Goal: Information Seeking & Learning: Learn about a topic

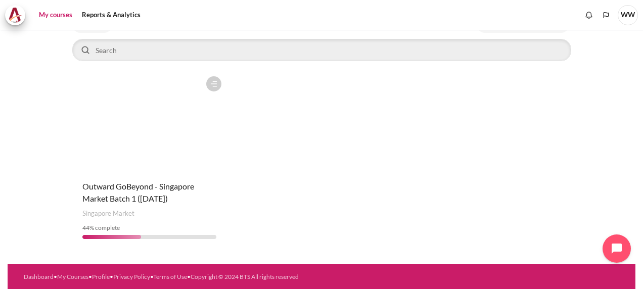
scroll to position [80, 0]
click at [127, 154] on figure "Content" at bounding box center [149, 121] width 154 height 101
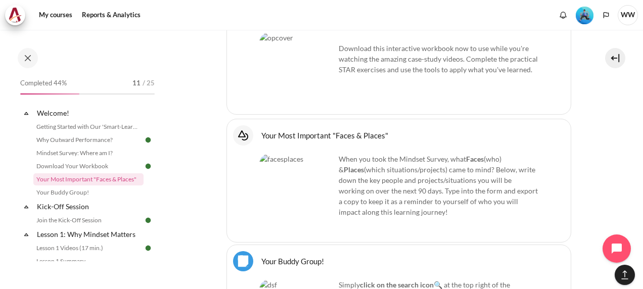
scroll to position [790, 0]
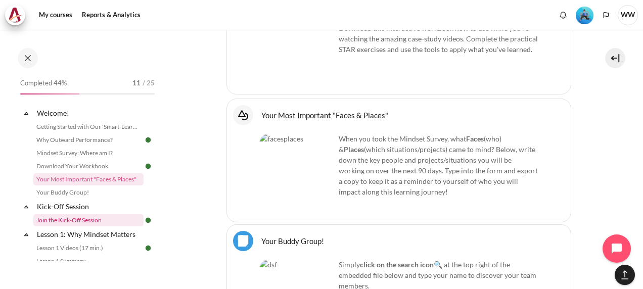
click at [84, 220] on link "Join the Kick-Off Session" at bounding box center [88, 220] width 110 height 12
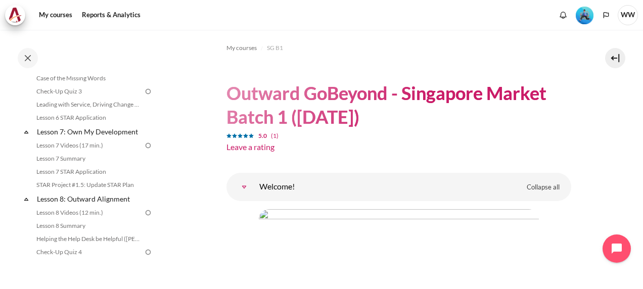
scroll to position [486, 0]
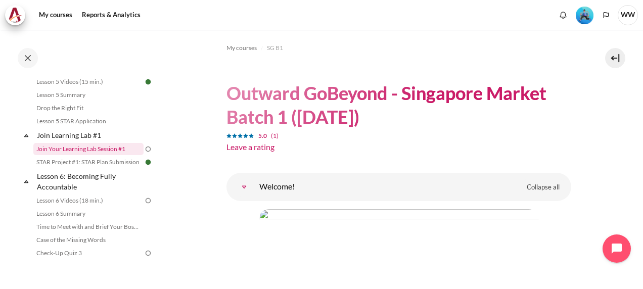
click at [97, 155] on link "Join Your Learning Lab Session #1" at bounding box center [88, 149] width 110 height 12
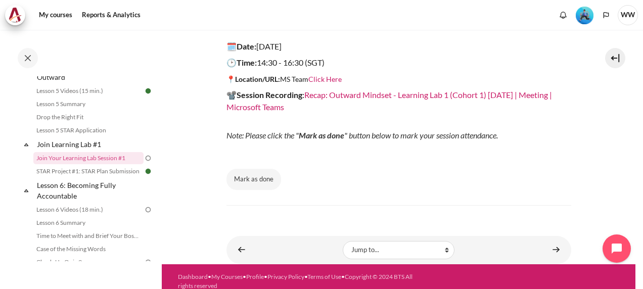
scroll to position [202, 0]
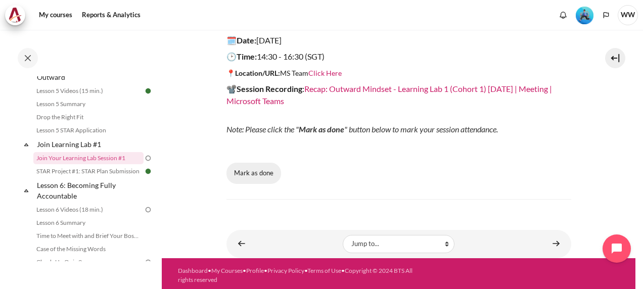
click at [274, 170] on button "Mark as done" at bounding box center [254, 173] width 55 height 21
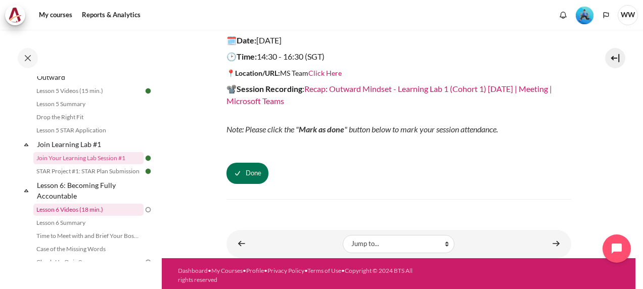
click at [99, 216] on link "Lesson 6 Videos (18 min.)" at bounding box center [88, 210] width 110 height 12
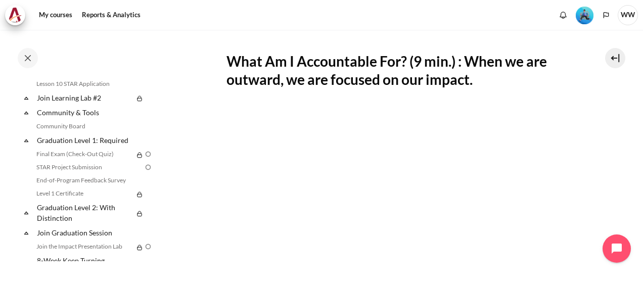
scroll to position [1034, 0]
